Goal: Information Seeking & Learning: Find specific fact

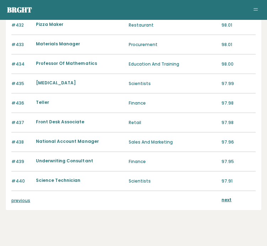
scroll to position [690, 0]
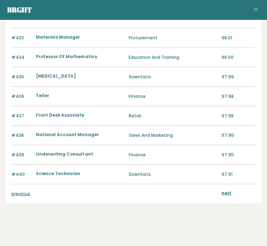
click at [19, 192] on link "previous" at bounding box center [20, 194] width 19 height 6
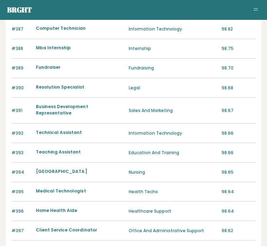
scroll to position [690, 0]
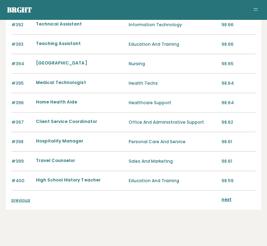
click at [20, 197] on link "previous" at bounding box center [20, 200] width 19 height 6
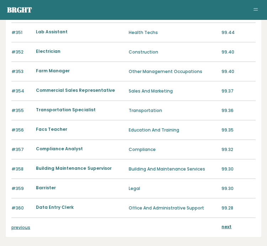
scroll to position [690, 0]
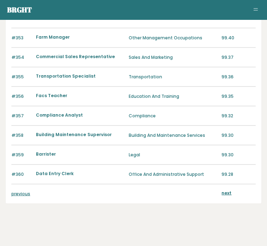
click at [28, 191] on link "previous" at bounding box center [20, 194] width 19 height 6
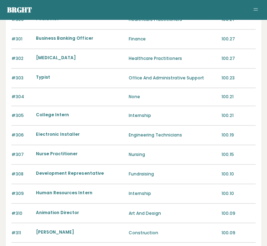
scroll to position [688, 0]
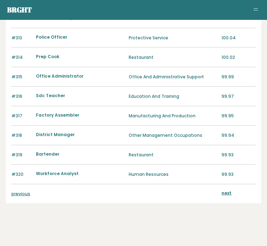
click at [24, 191] on link "previous" at bounding box center [20, 194] width 19 height 6
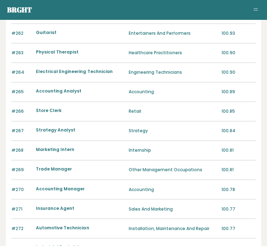
scroll to position [690, 0]
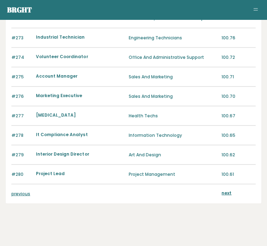
click at [26, 192] on link "previous" at bounding box center [20, 194] width 19 height 6
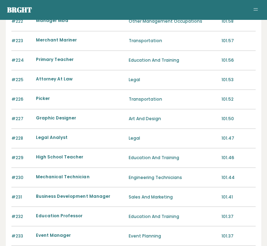
scroll to position [690, 0]
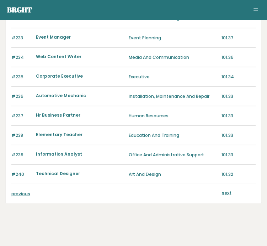
click at [25, 191] on link "previous" at bounding box center [20, 194] width 19 height 6
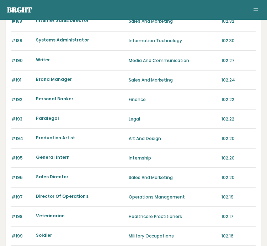
scroll to position [690, 0]
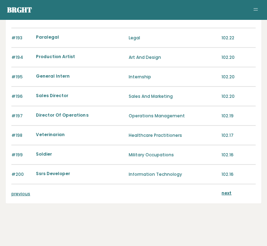
click at [26, 192] on link "previous" at bounding box center [20, 194] width 19 height 6
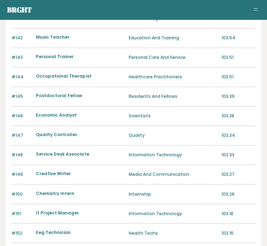
scroll to position [690, 0]
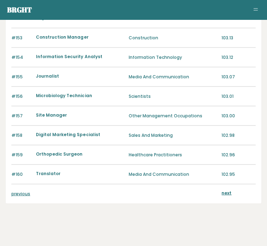
click at [26, 191] on link "previous" at bounding box center [20, 194] width 19 height 6
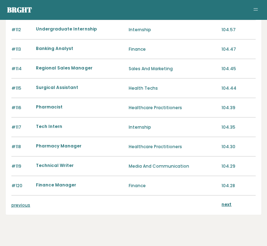
scroll to position [690, 0]
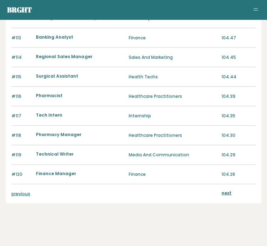
click at [29, 191] on link "previous" at bounding box center [20, 194] width 19 height 6
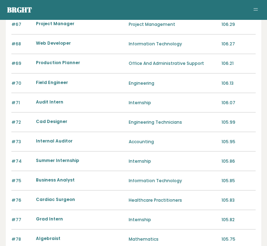
scroll to position [690, 0]
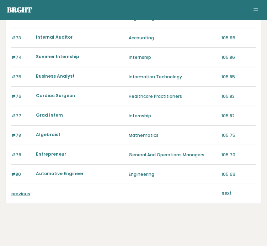
click at [28, 191] on link "previous" at bounding box center [20, 194] width 19 height 6
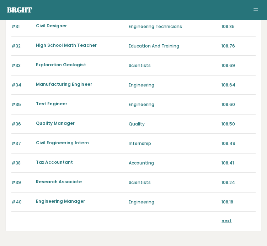
scroll to position [663, 0]
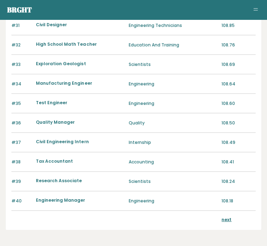
click at [227, 217] on link "next" at bounding box center [226, 220] width 10 height 6
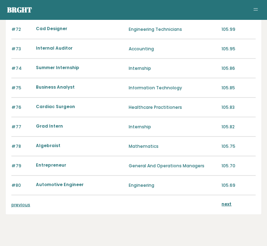
scroll to position [690, 0]
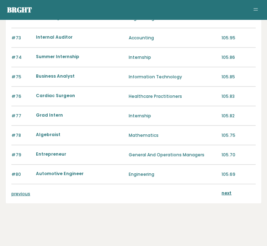
click at [226, 190] on link "next" at bounding box center [226, 193] width 10 height 6
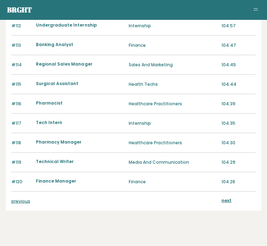
scroll to position [690, 0]
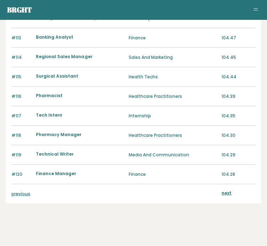
click at [227, 190] on link "next" at bounding box center [226, 193] width 10 height 6
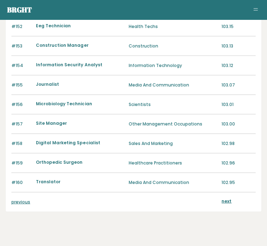
scroll to position [690, 0]
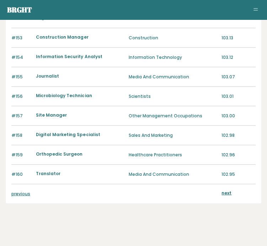
click at [226, 190] on link "next" at bounding box center [226, 193] width 10 height 6
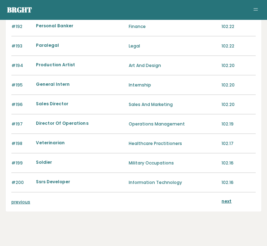
scroll to position [690, 0]
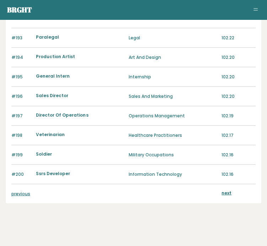
click at [28, 191] on link "previous" at bounding box center [20, 194] width 19 height 6
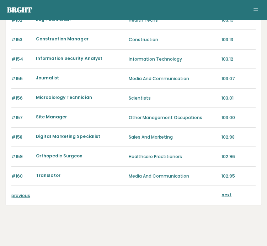
scroll to position [690, 0]
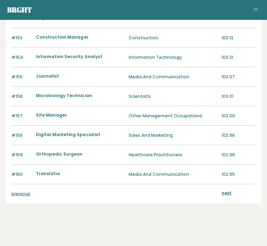
click at [21, 192] on link "previous" at bounding box center [20, 194] width 19 height 6
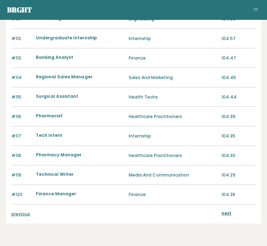
scroll to position [690, 0]
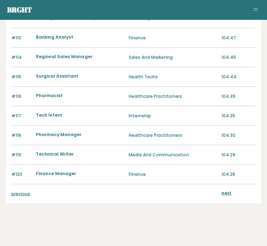
click at [26, 193] on link "previous" at bounding box center [20, 194] width 19 height 6
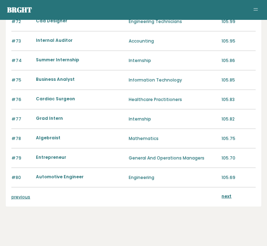
scroll to position [690, 0]
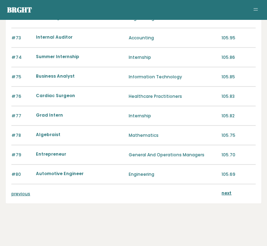
click at [27, 192] on link "previous" at bounding box center [20, 194] width 19 height 6
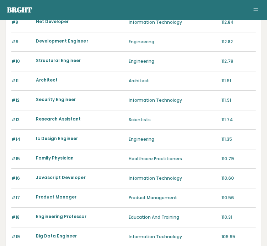
scroll to position [217, 0]
click at [103, 233] on div "Big Data Engineer" at bounding box center [80, 237] width 88 height 8
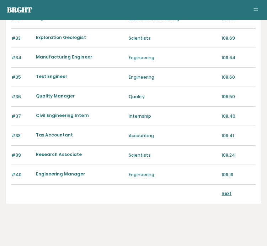
scroll to position [690, 0]
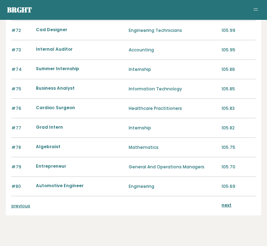
scroll to position [690, 0]
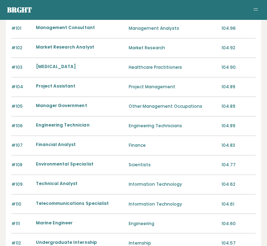
scroll to position [561, 0]
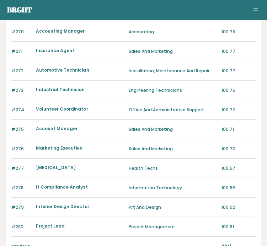
scroll to position [667, 0]
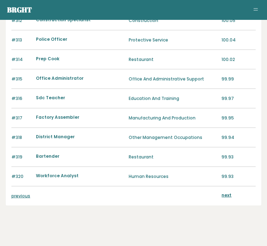
scroll to position [688, 0]
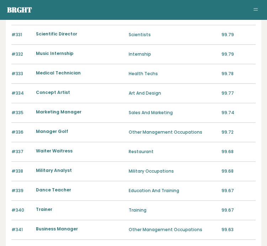
scroll to position [690, 0]
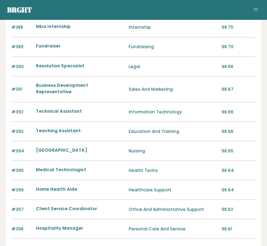
scroll to position [642, 0]
